Goal: Check status: Check status

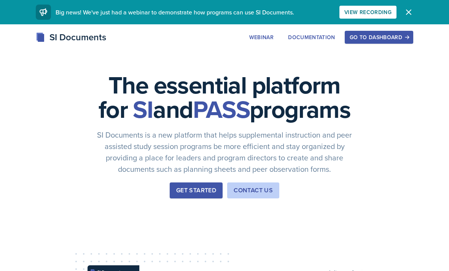
click at [390, 39] on div "Go to Dashboard" at bounding box center [378, 37] width 59 height 6
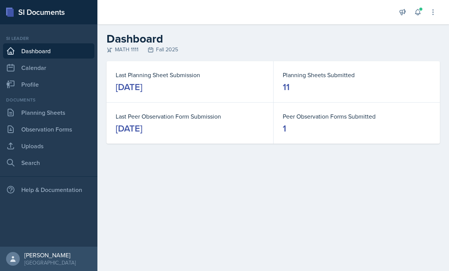
click at [30, 111] on link "Planning Sheets" at bounding box center [48, 112] width 91 height 15
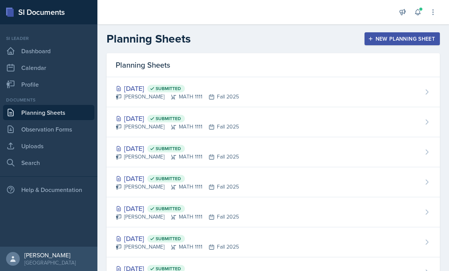
click at [278, 94] on div "[DATE] Submitted [PERSON_NAME] MATH 1111 Fall 2025" at bounding box center [272, 92] width 333 height 30
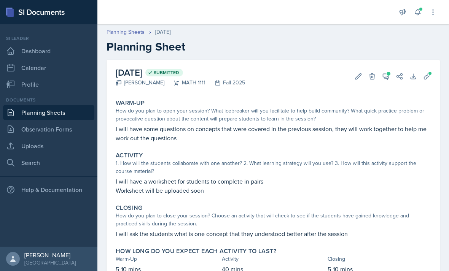
click at [25, 133] on link "Observation Forms" at bounding box center [48, 129] width 91 height 15
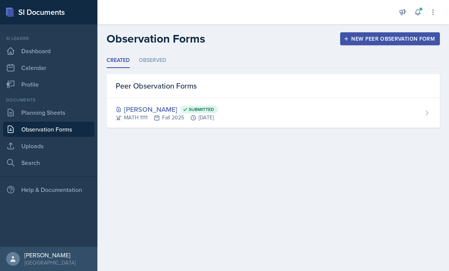
click at [147, 57] on li "Observed" at bounding box center [152, 60] width 27 height 15
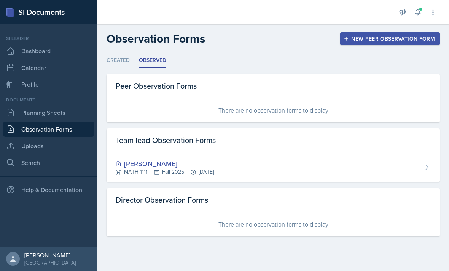
click at [344, 161] on div "[PERSON_NAME] MATH 1111 Fall 2025 [DATE]" at bounding box center [272, 167] width 333 height 30
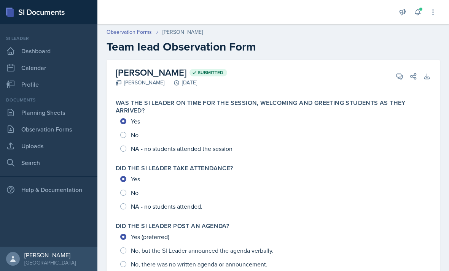
click at [28, 105] on link "Planning Sheets" at bounding box center [48, 112] width 91 height 15
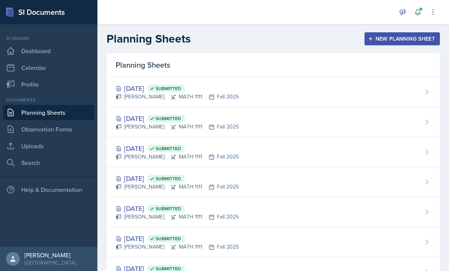
click at [295, 96] on div "[DATE] Submitted [PERSON_NAME] MATH 1111 Fall 2025" at bounding box center [272, 92] width 333 height 30
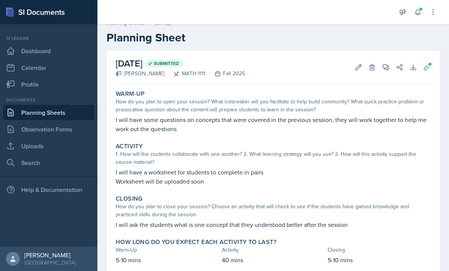
scroll to position [9, 0]
click at [24, 127] on link "Observation Forms" at bounding box center [48, 129] width 91 height 15
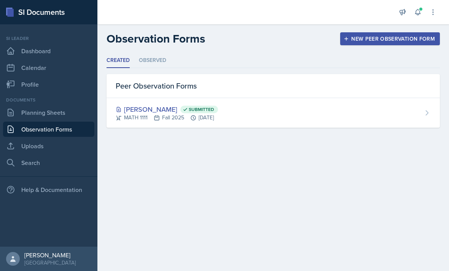
click at [31, 112] on link "Planning Sheets" at bounding box center [48, 112] width 91 height 15
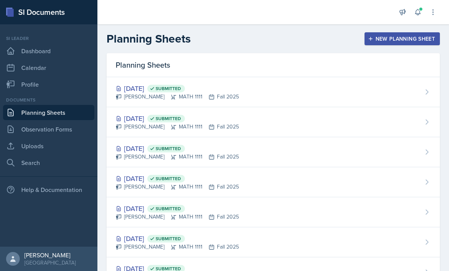
click at [357, 100] on div "[DATE] Submitted [PERSON_NAME] MATH 1111 Fall 2025" at bounding box center [272, 92] width 333 height 30
